Goal: Task Accomplishment & Management: Complete application form

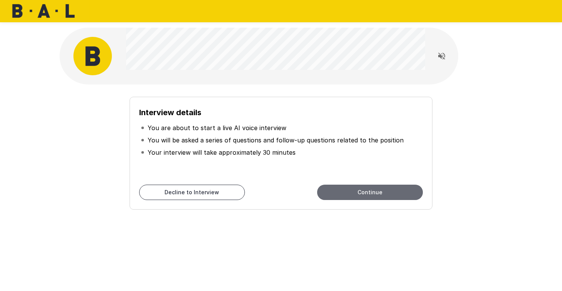
click at [363, 193] on button "Continue" at bounding box center [370, 192] width 106 height 15
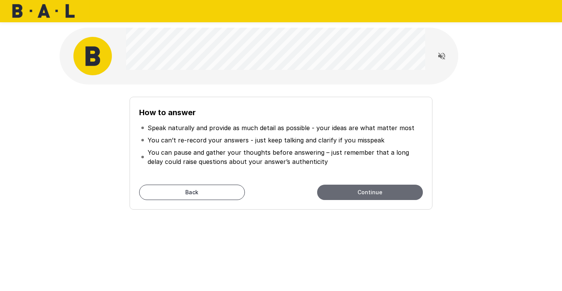
click at [348, 195] on button "Continue" at bounding box center [370, 192] width 106 height 15
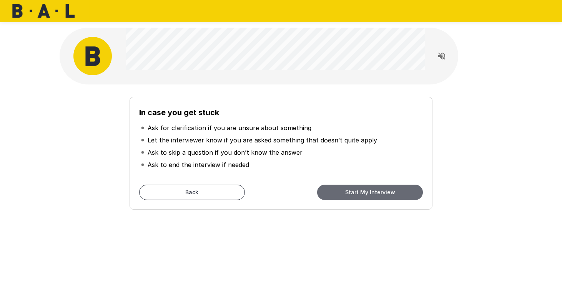
click at [351, 192] on button "Start My Interview" at bounding box center [370, 192] width 106 height 15
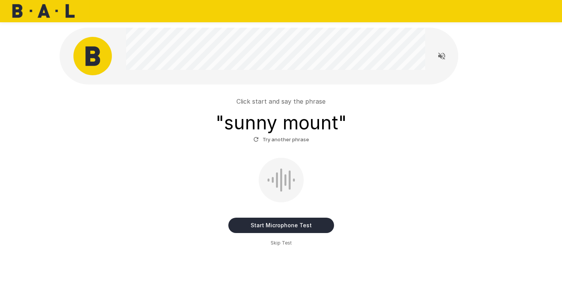
click at [296, 228] on button "Start Microphone Test" at bounding box center [281, 225] width 106 height 15
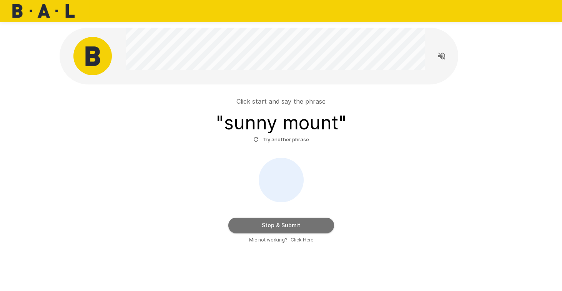
click at [317, 223] on button "Stop & Submit" at bounding box center [281, 225] width 106 height 15
click at [279, 225] on button "Stop & Submit" at bounding box center [281, 225] width 106 height 15
click at [280, 227] on button "Stop & Submit" at bounding box center [281, 225] width 106 height 15
click at [300, 241] on u "Click Here" at bounding box center [302, 240] width 23 height 6
click at [275, 226] on button "Stop & Submit" at bounding box center [281, 225] width 106 height 15
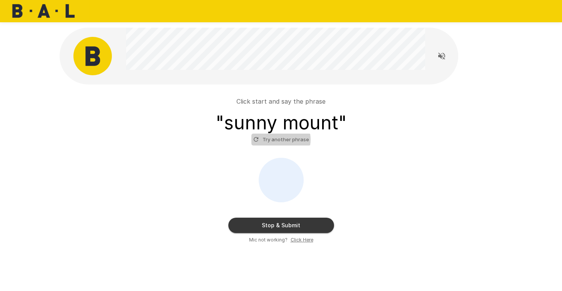
click at [275, 140] on button "Try another phrase" at bounding box center [281, 140] width 60 height 12
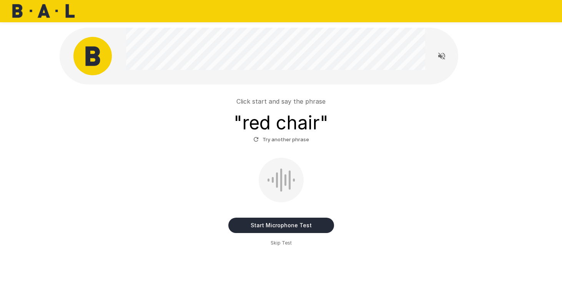
click at [296, 221] on button "Start Microphone Test" at bounding box center [281, 225] width 106 height 15
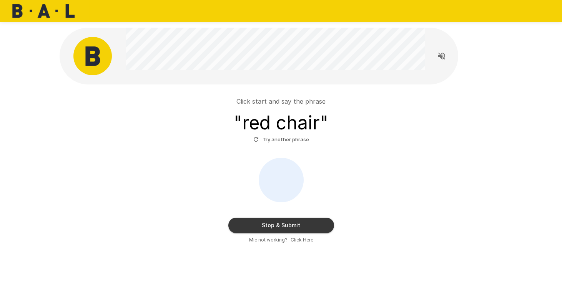
click at [302, 226] on button "Stop & Submit" at bounding box center [281, 225] width 106 height 15
click at [301, 226] on button "Stop & Submit" at bounding box center [281, 225] width 106 height 15
click at [302, 241] on u "Click Here" at bounding box center [302, 240] width 23 height 6
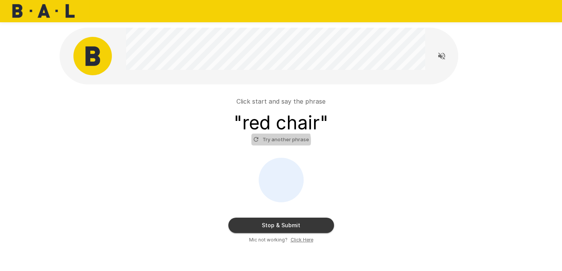
click at [278, 141] on button "Try another phrase" at bounding box center [281, 140] width 60 height 12
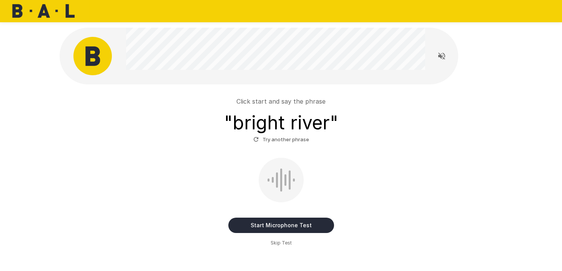
click at [268, 226] on button "Start Microphone Test" at bounding box center [281, 225] width 106 height 15
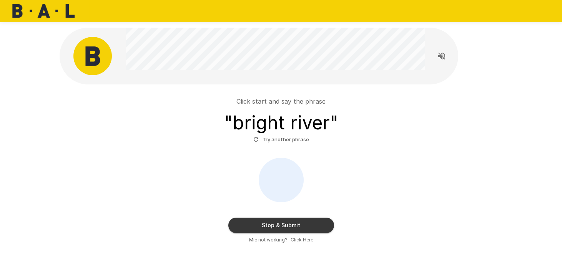
click at [286, 225] on button "Stop & Submit" at bounding box center [281, 225] width 106 height 15
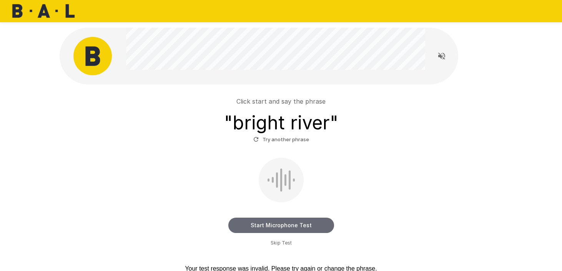
click at [286, 225] on button "Start Microphone Test" at bounding box center [281, 225] width 106 height 15
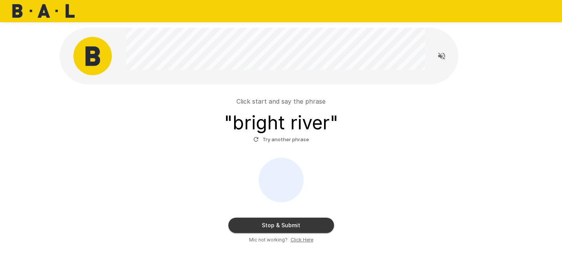
click at [276, 223] on button "Stop & Submit" at bounding box center [281, 225] width 106 height 15
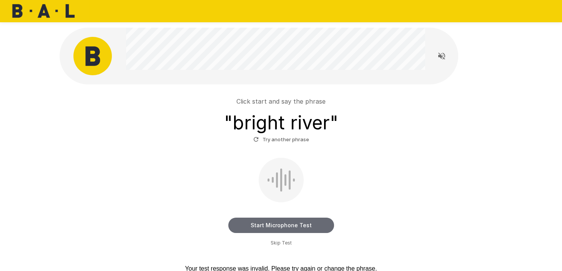
click at [283, 225] on button "Start Microphone Test" at bounding box center [281, 225] width 106 height 15
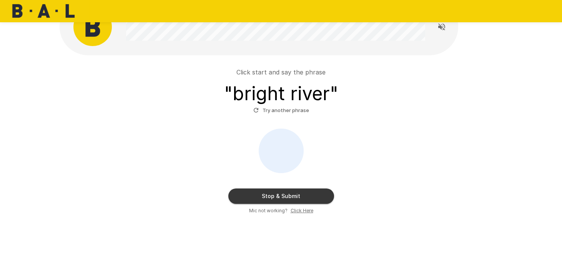
scroll to position [37, 0]
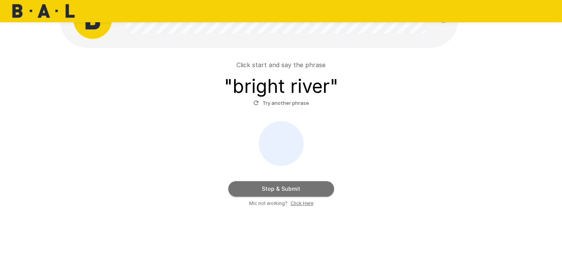
click at [279, 190] on button "Stop & Submit" at bounding box center [281, 189] width 106 height 15
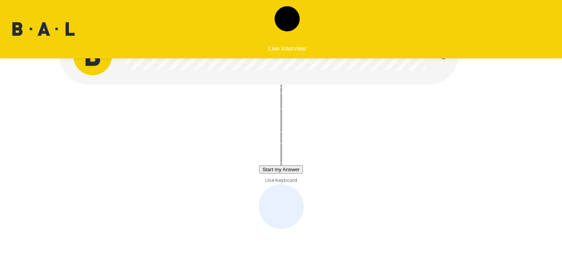
click at [278, 171] on button "Start my Answer" at bounding box center [280, 170] width 43 height 8
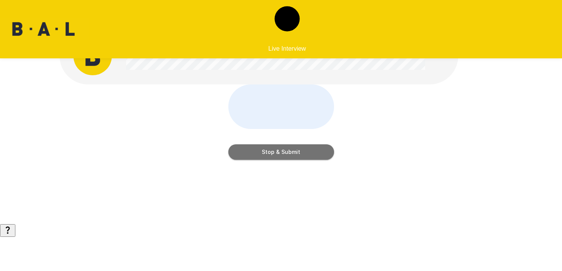
click at [278, 160] on button "Stop & Submit" at bounding box center [281, 152] width 106 height 15
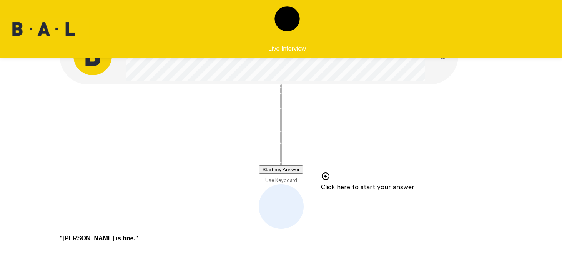
click at [282, 170] on button "Start my Answer" at bounding box center [280, 170] width 43 height 8
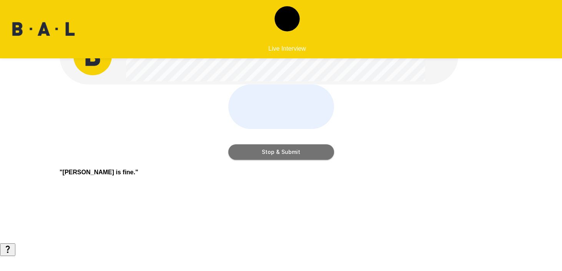
click at [273, 160] on button "Stop & Submit" at bounding box center [281, 152] width 106 height 15
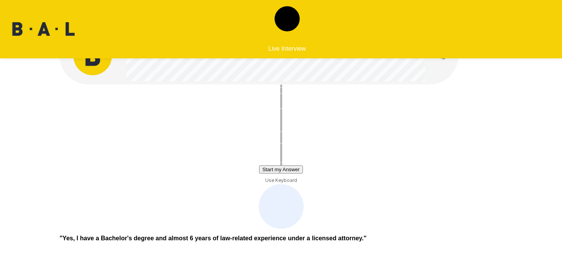
click at [280, 170] on button "Start my Answer" at bounding box center [280, 170] width 43 height 8
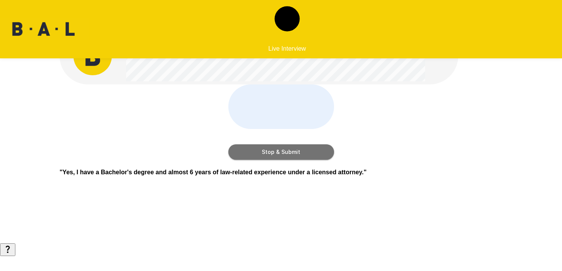
click at [263, 160] on button "Stop & Submit" at bounding box center [281, 152] width 106 height 15
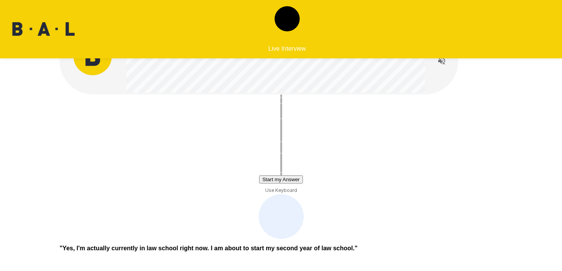
click at [273, 179] on button "Start my Answer" at bounding box center [280, 180] width 43 height 8
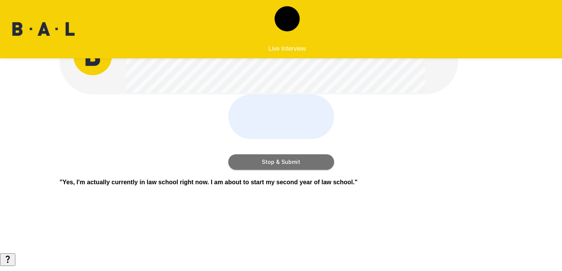
click at [244, 170] on button "Stop & Submit" at bounding box center [281, 162] width 106 height 15
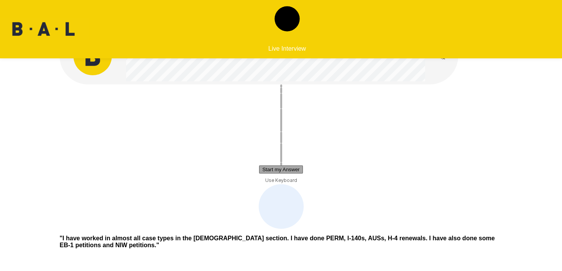
click at [266, 171] on button "Start my Answer" at bounding box center [280, 170] width 43 height 8
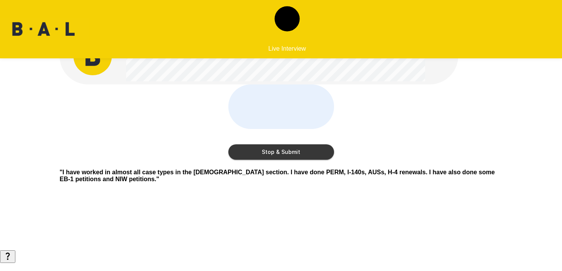
click at [247, 160] on button "Stop & Submit" at bounding box center [281, 152] width 106 height 15
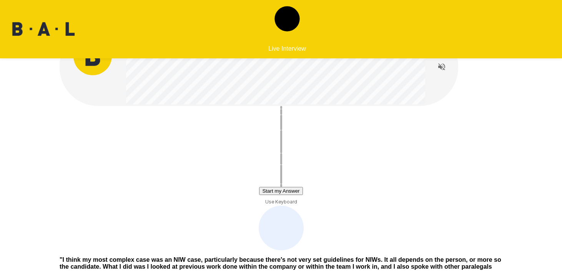
click at [277, 192] on button "Start my Answer" at bounding box center [280, 191] width 43 height 8
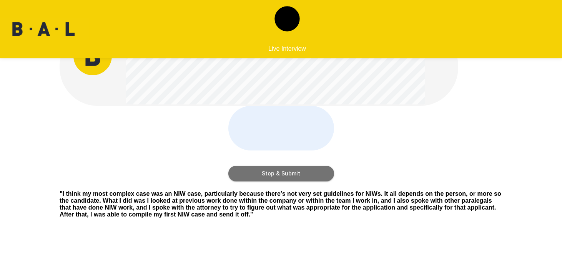
click at [277, 182] on button "Stop & Submit" at bounding box center [281, 173] width 106 height 15
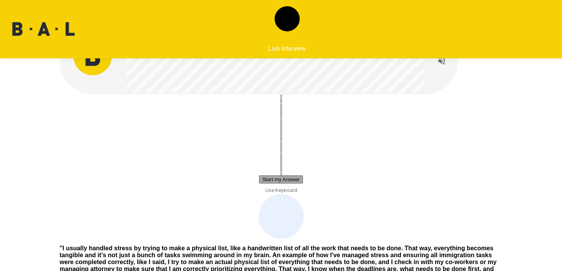
click at [259, 181] on button "Start my Answer" at bounding box center [280, 180] width 43 height 8
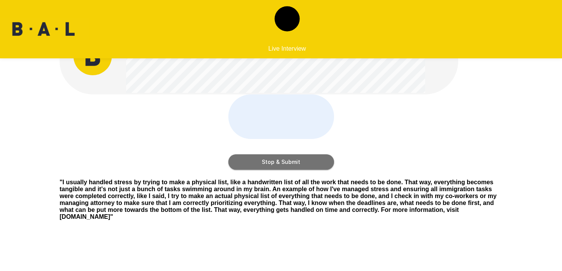
click at [245, 170] on button "Stop & Submit" at bounding box center [281, 162] width 106 height 15
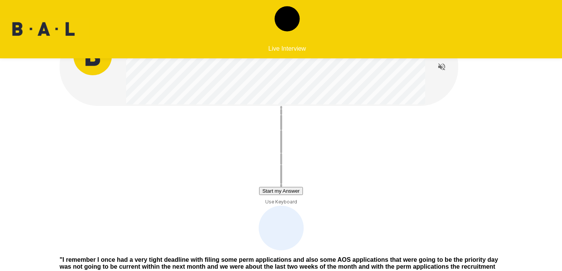
click at [303, 194] on button "Start my Answer" at bounding box center [280, 191] width 43 height 8
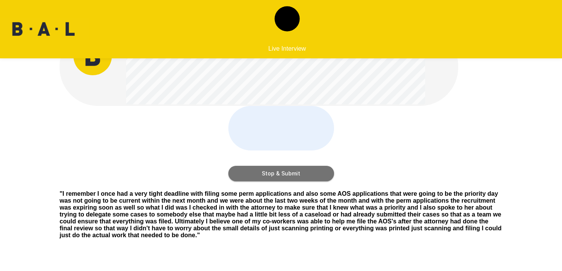
click at [304, 182] on button "Stop & Submit" at bounding box center [281, 173] width 106 height 15
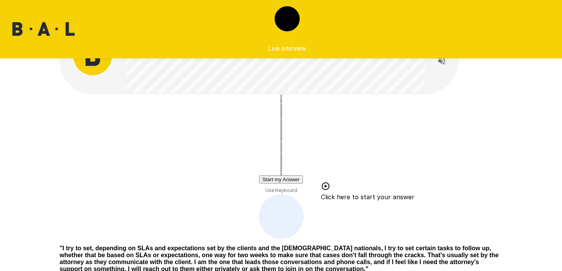
click at [285, 183] on button "Start my Answer" at bounding box center [280, 180] width 43 height 8
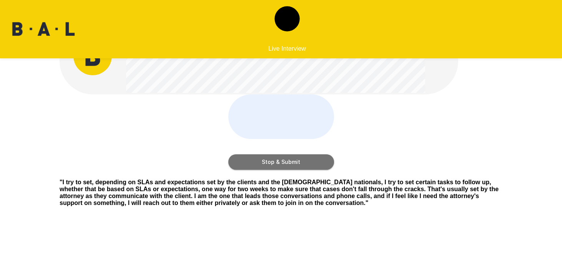
click at [276, 170] on button "Stop & Submit" at bounding box center [281, 162] width 106 height 15
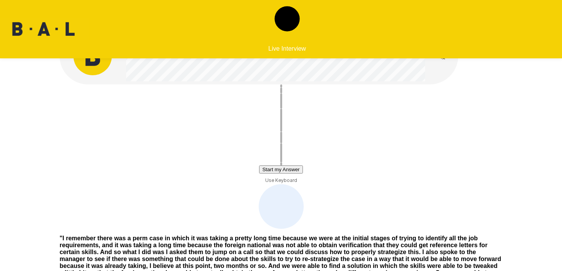
click at [266, 166] on button "Start my Answer" at bounding box center [280, 170] width 43 height 8
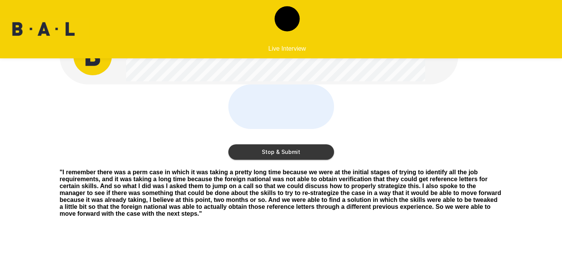
click at [243, 160] on button "Stop & Submit" at bounding box center [281, 152] width 106 height 15
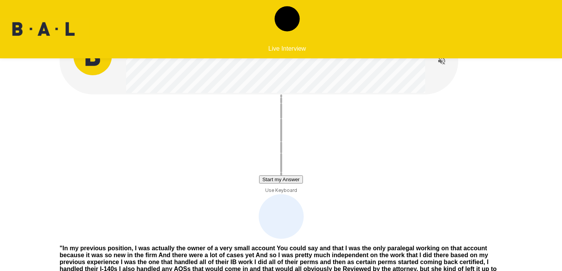
click at [293, 181] on button "Start my Answer" at bounding box center [280, 180] width 43 height 8
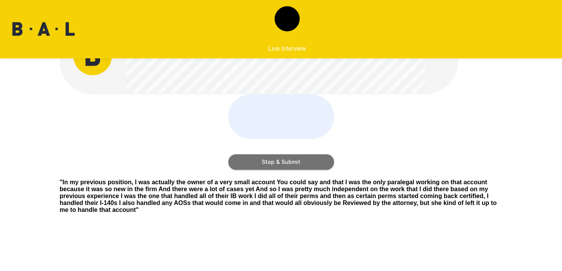
click at [323, 170] on button "Stop & Submit" at bounding box center [281, 162] width 106 height 15
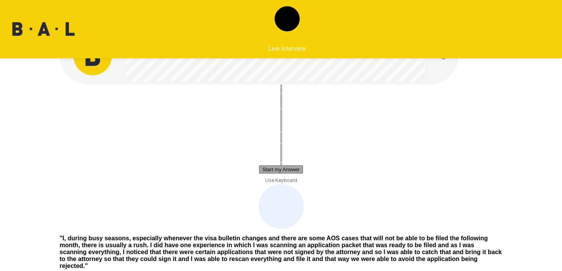
click at [303, 170] on button "Start my Answer" at bounding box center [280, 170] width 43 height 8
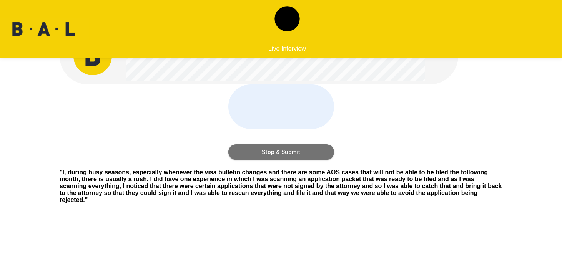
click at [300, 160] on button "Stop & Submit" at bounding box center [281, 152] width 106 height 15
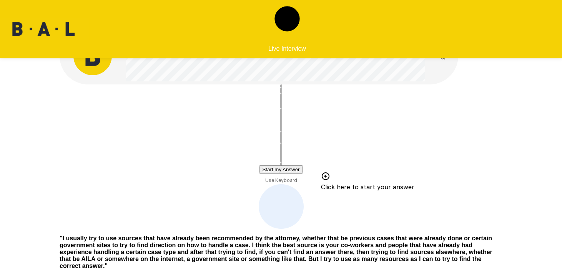
click at [285, 169] on button "Start my Answer" at bounding box center [280, 170] width 43 height 8
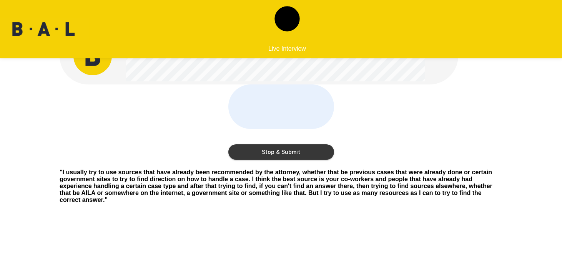
click at [298, 160] on button "Stop & Submit" at bounding box center [281, 152] width 106 height 15
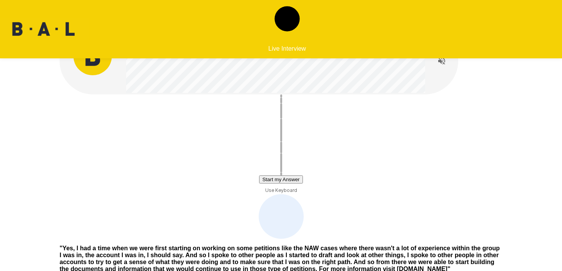
click at [297, 178] on button "Start my Answer" at bounding box center [280, 180] width 43 height 8
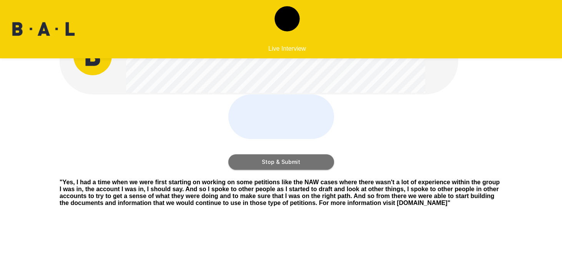
click at [301, 170] on button "Stop & Submit" at bounding box center [281, 162] width 106 height 15
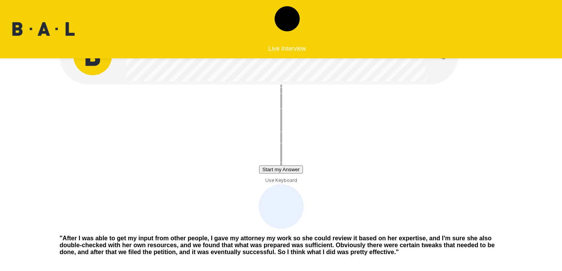
click at [281, 172] on button "Start my Answer" at bounding box center [280, 170] width 43 height 8
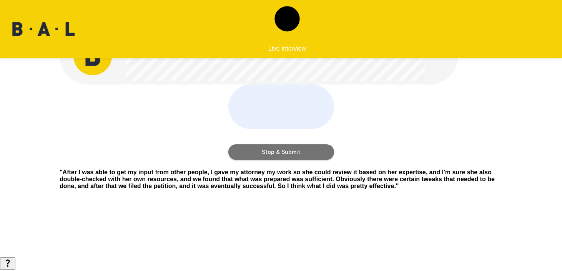
click at [323, 160] on button "Stop & Submit" at bounding box center [281, 152] width 106 height 15
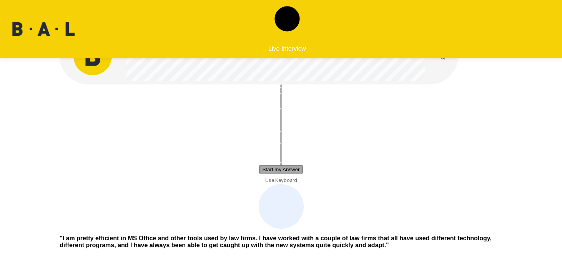
click at [303, 170] on button "Start my Answer" at bounding box center [280, 170] width 43 height 8
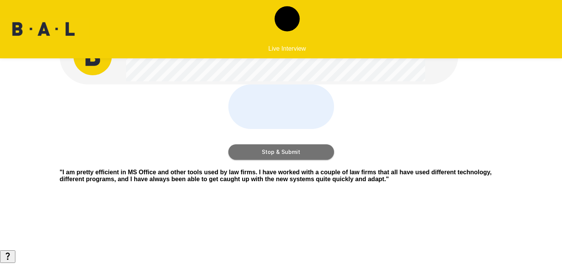
click at [298, 160] on button "Stop & Submit" at bounding box center [281, 152] width 106 height 15
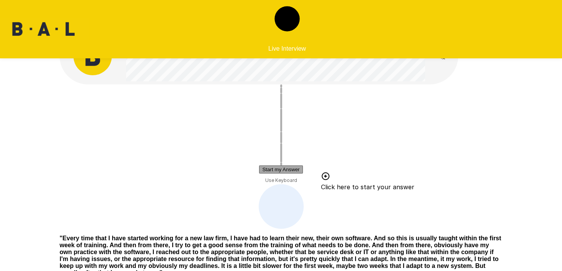
click at [267, 171] on button "Start my Answer" at bounding box center [280, 170] width 43 height 8
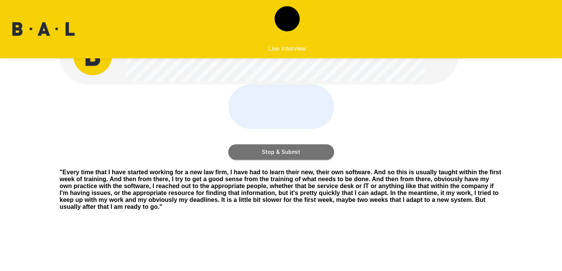
click at [296, 160] on button "Stop & Submit" at bounding box center [281, 152] width 106 height 15
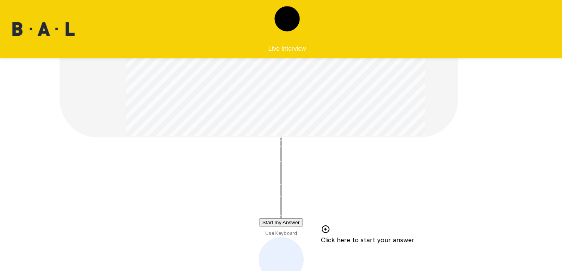
scroll to position [78, 0]
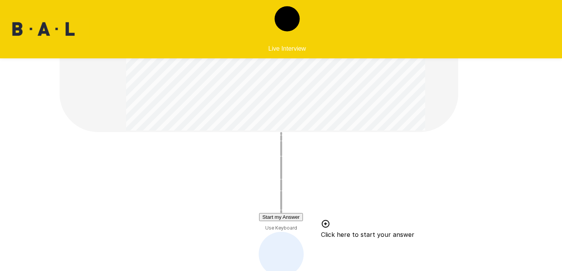
click at [290, 218] on button "Start my Answer" at bounding box center [280, 217] width 43 height 8
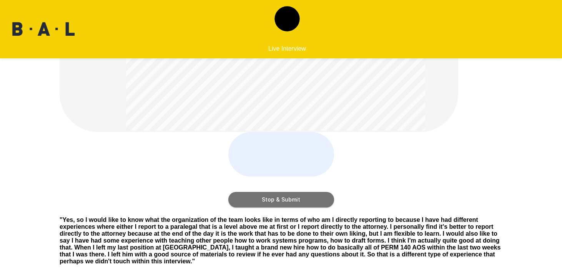
click at [291, 208] on button "Stop & Submit" at bounding box center [281, 199] width 106 height 15
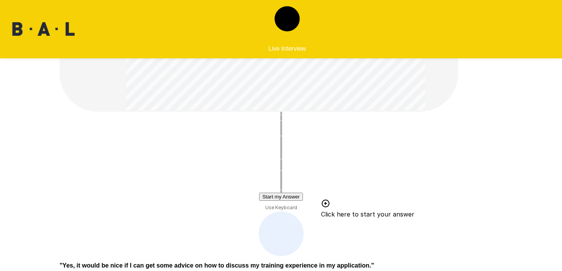
scroll to position [168, 0]
click at [284, 194] on button "Start my Answer" at bounding box center [280, 197] width 43 height 8
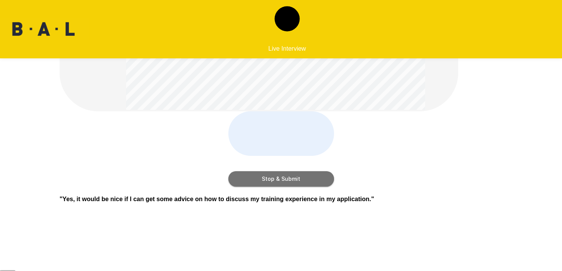
click at [295, 187] on button "Stop & Submit" at bounding box center [281, 179] width 106 height 15
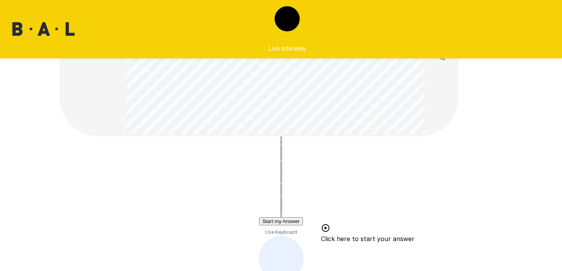
scroll to position [52, 0]
click at [269, 221] on button "Start my Answer" at bounding box center [280, 220] width 43 height 8
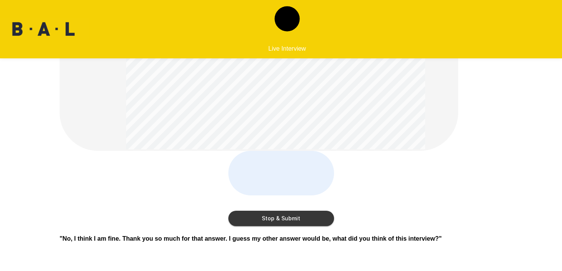
scroll to position [35, 0]
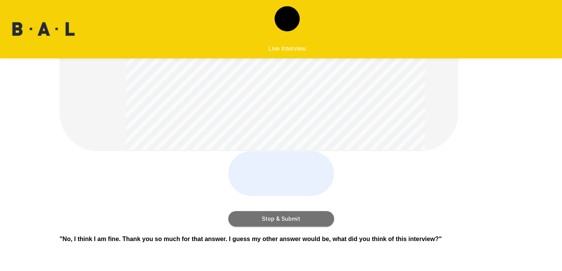
click at [300, 227] on button "Stop & Submit" at bounding box center [281, 218] width 106 height 15
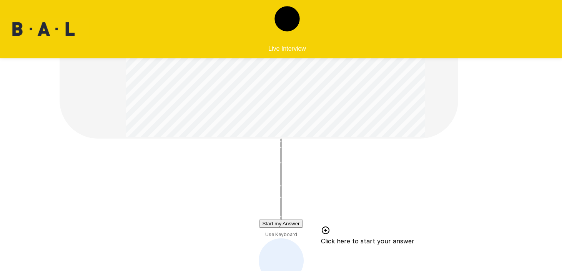
scroll to position [135, 0]
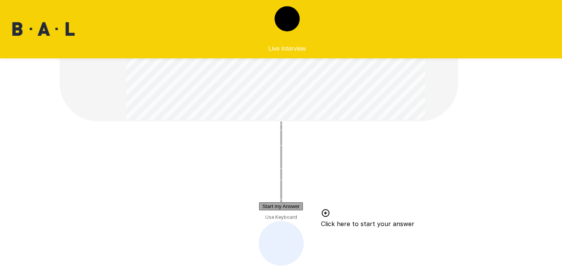
click at [294, 206] on button "Start my Answer" at bounding box center [280, 207] width 43 height 8
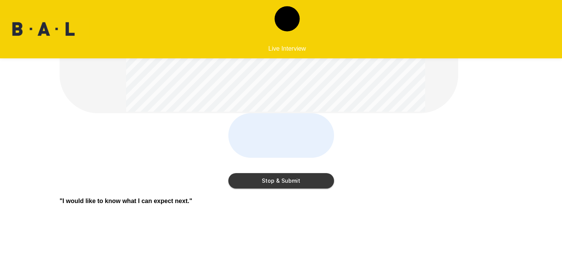
scroll to position [142, 0]
click at [280, 190] on button "Stop & Submit" at bounding box center [281, 181] width 106 height 15
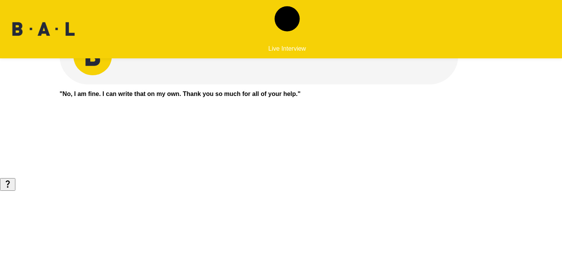
scroll to position [0, 0]
